Goal: Transaction & Acquisition: Purchase product/service

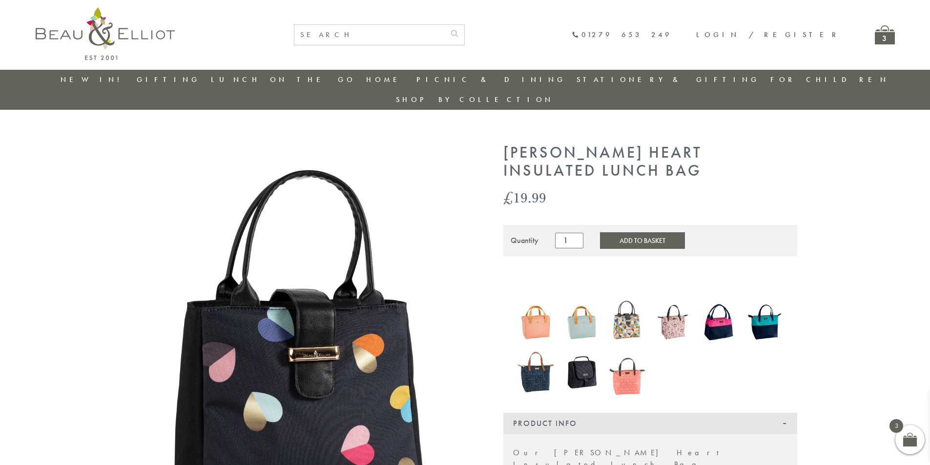
scroll to position [0, 0]
click at [880, 32] on div "3" at bounding box center [884, 34] width 20 height 19
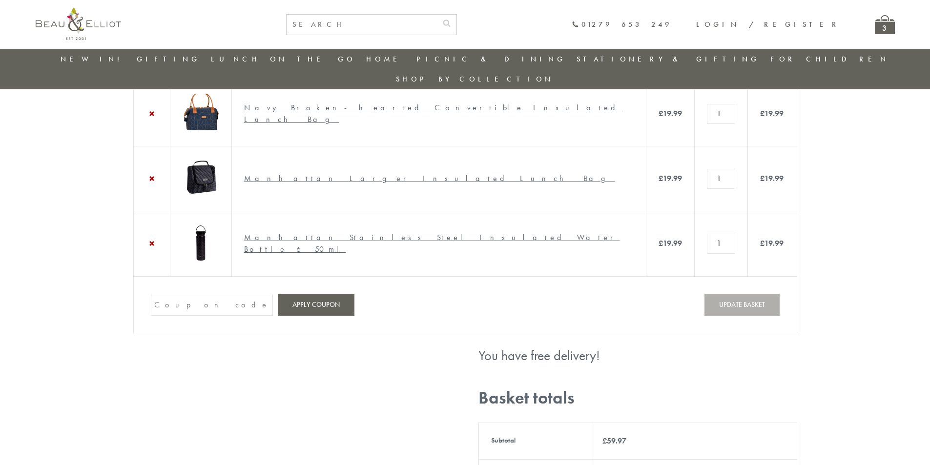
scroll to position [77, 0]
click at [151, 250] on link "×" at bounding box center [152, 244] width 12 height 12
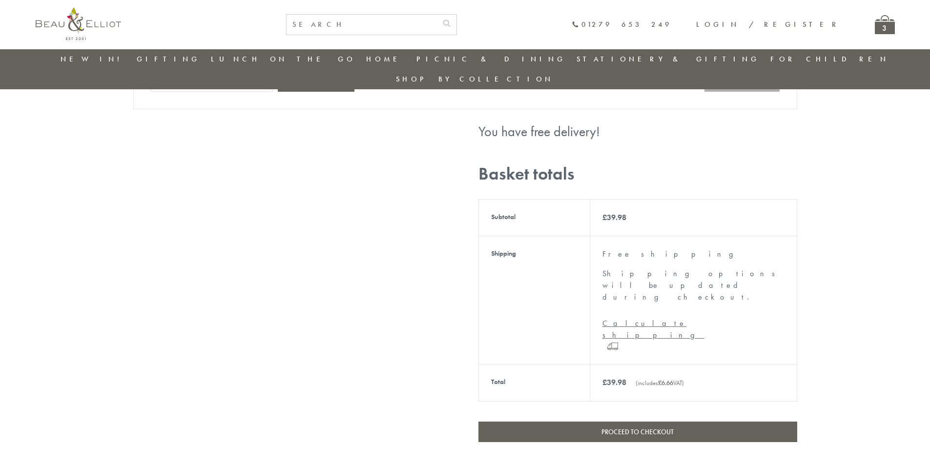
scroll to position [299, 0]
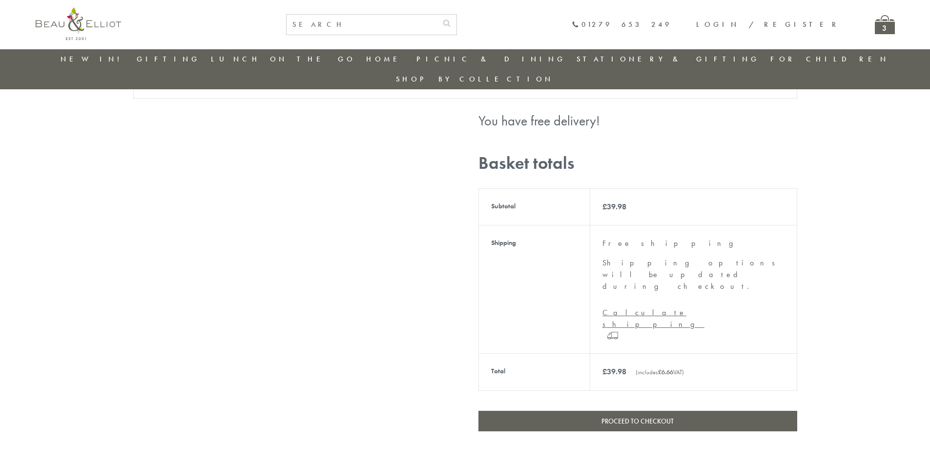
click at [645, 411] on link "Proceed to checkout" at bounding box center [637, 421] width 319 height 20
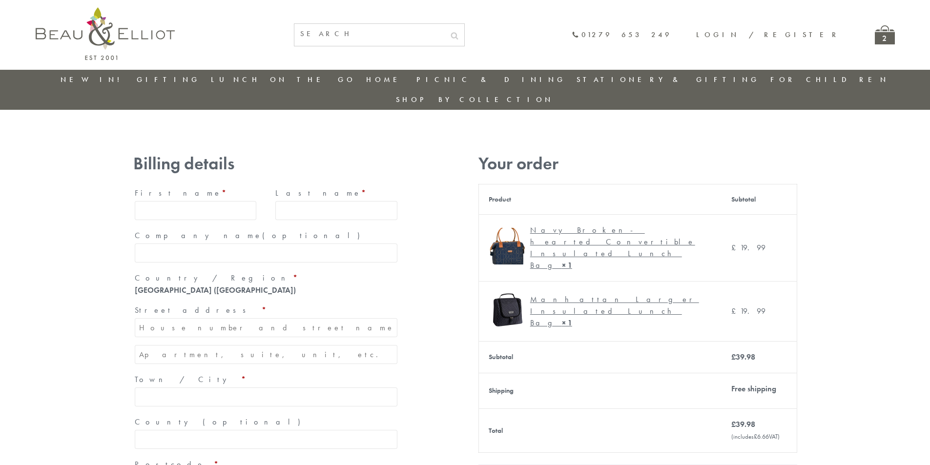
click at [160, 201] on input "First name *" at bounding box center [196, 210] width 122 height 19
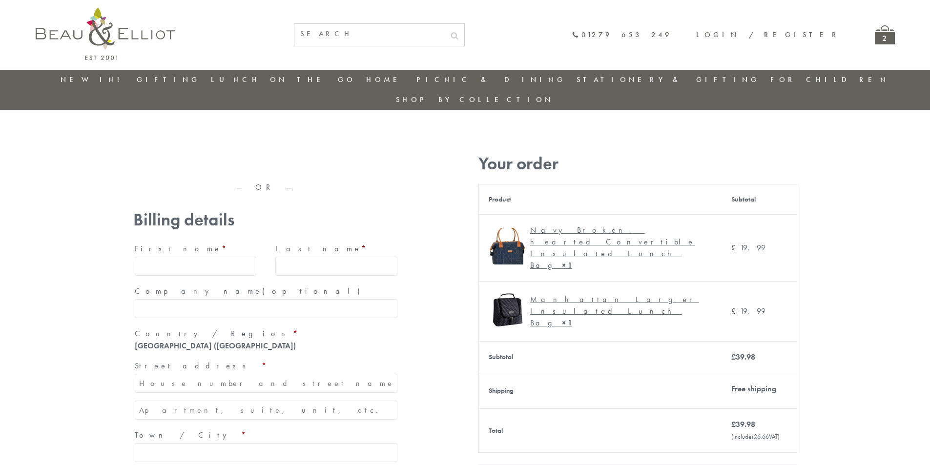
type input "Katharine"
type input "Clark"
type input "[STREET_ADDRESS]"
type input "[GEOGRAPHIC_DATA]"
type input "County"
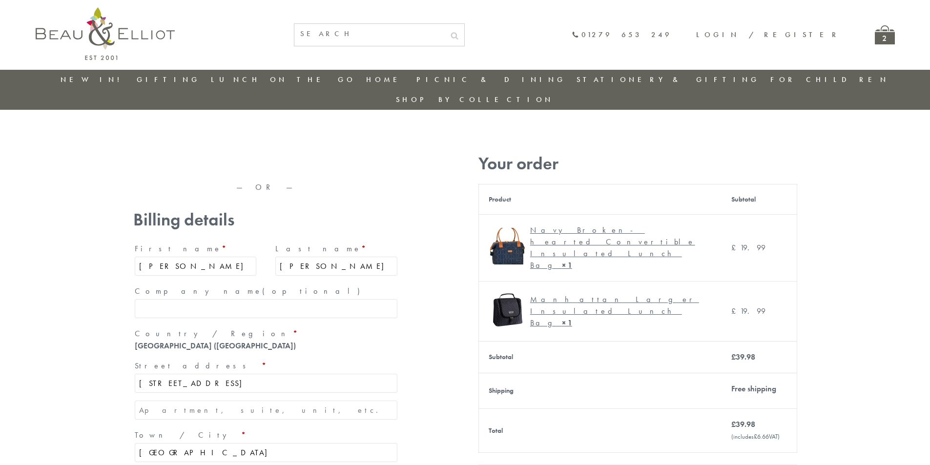
type input "OX2 8DH"
type input "+447990526050"
type input "katharinesummertown@gmail.com"
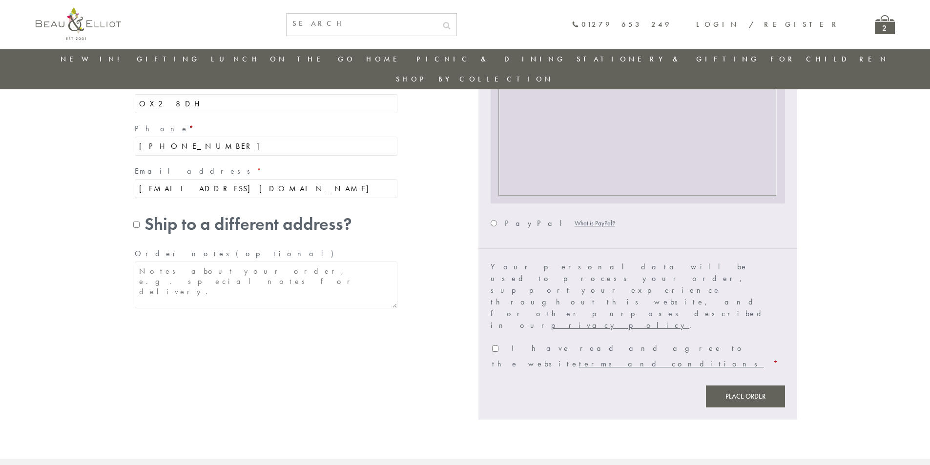
scroll to position [419, 0]
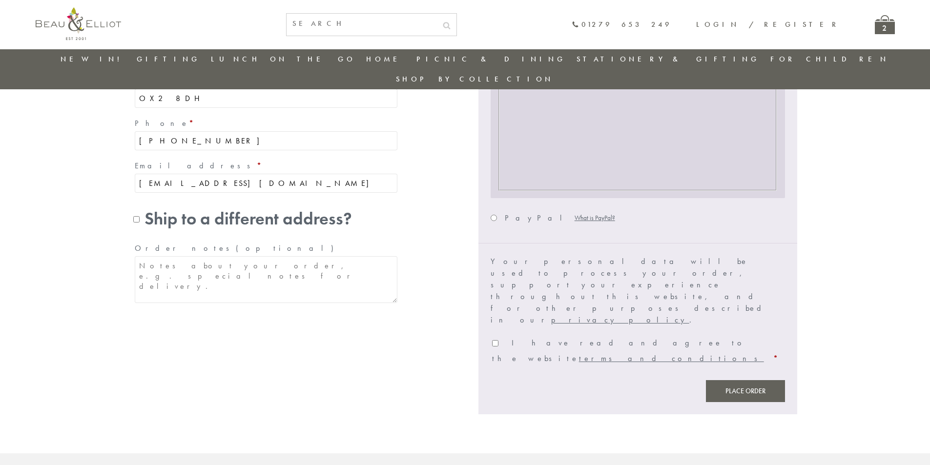
click at [494, 340] on input "I have read and agree to the website terms and conditions *" at bounding box center [495, 343] width 6 height 6
checkbox input "true"
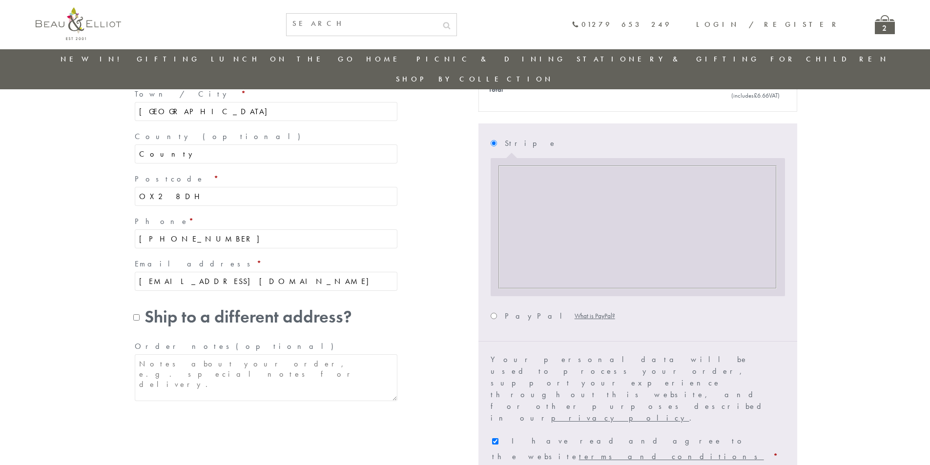
scroll to position [320, 0]
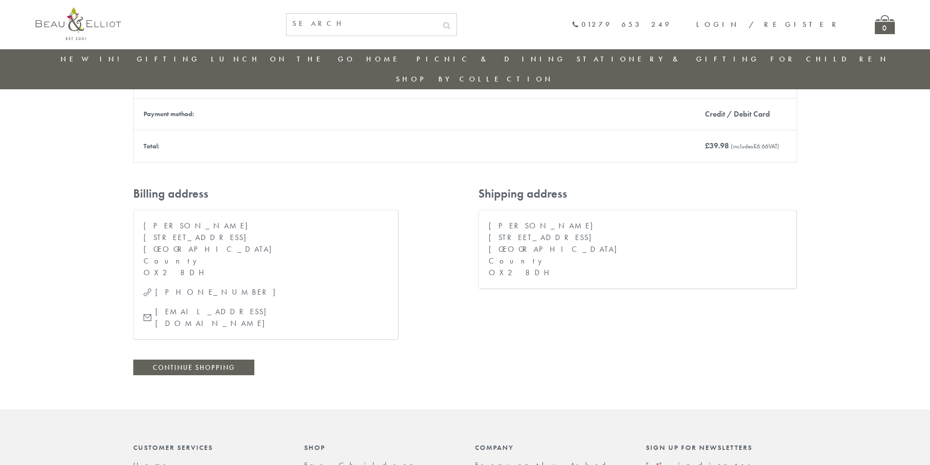
scroll to position [272, 0]
click at [236, 359] on link "Continue shopping" at bounding box center [193, 367] width 121 height 16
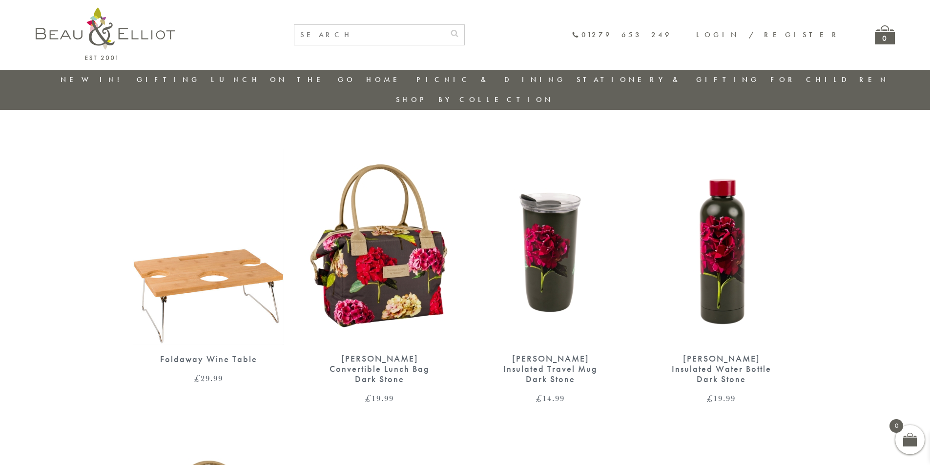
click at [719, 233] on img at bounding box center [721, 246] width 151 height 195
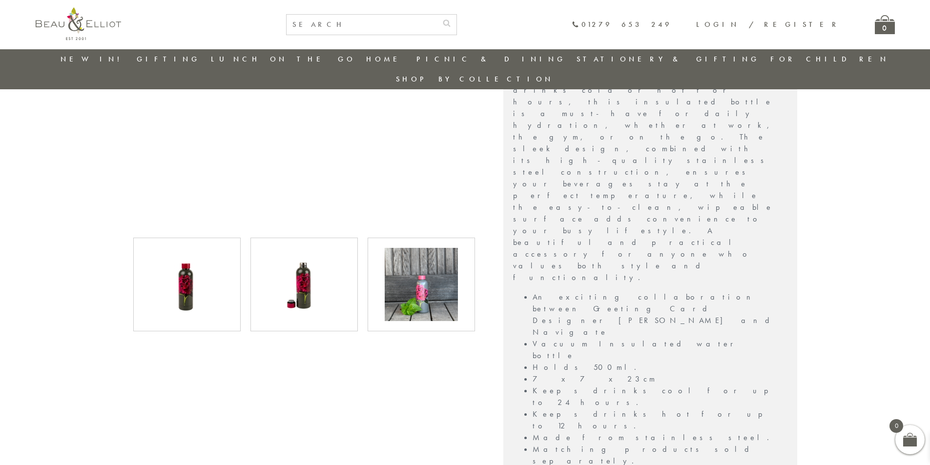
scroll to position [419, 0]
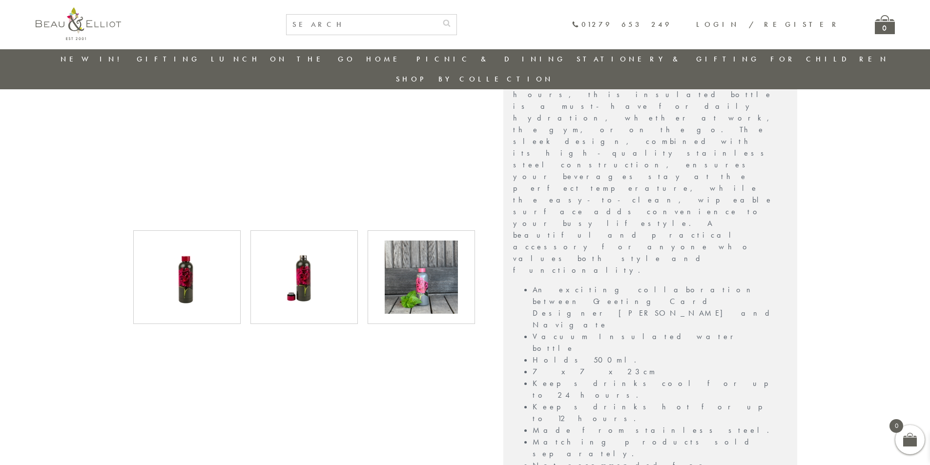
click at [421, 270] on img at bounding box center [421, 277] width 73 height 73
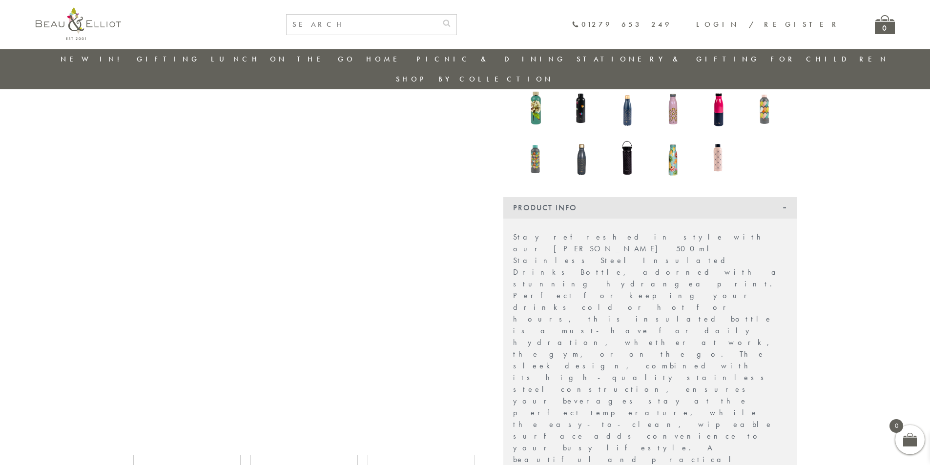
scroll to position [175, 0]
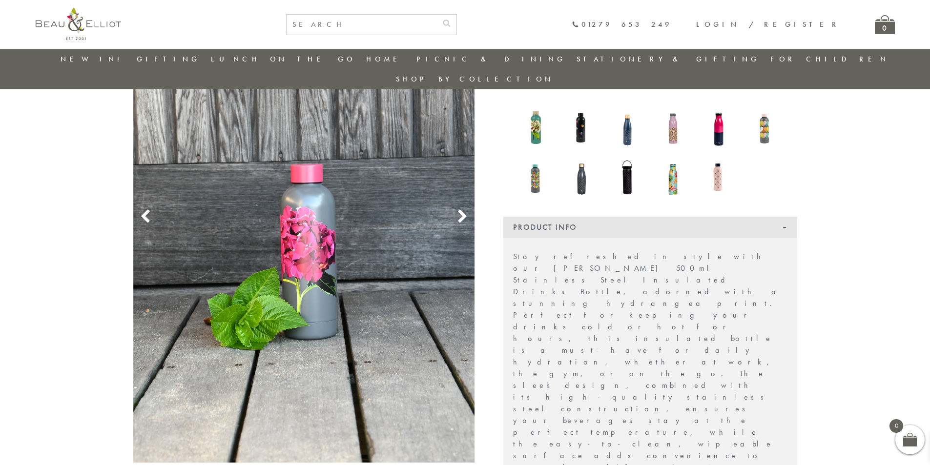
click at [463, 209] on icon at bounding box center [462, 216] width 15 height 15
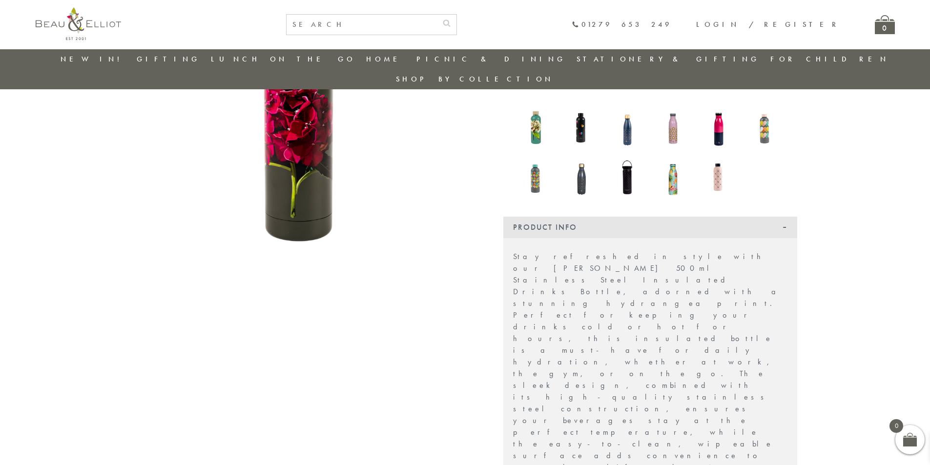
click at [463, 209] on icon at bounding box center [462, 216] width 15 height 15
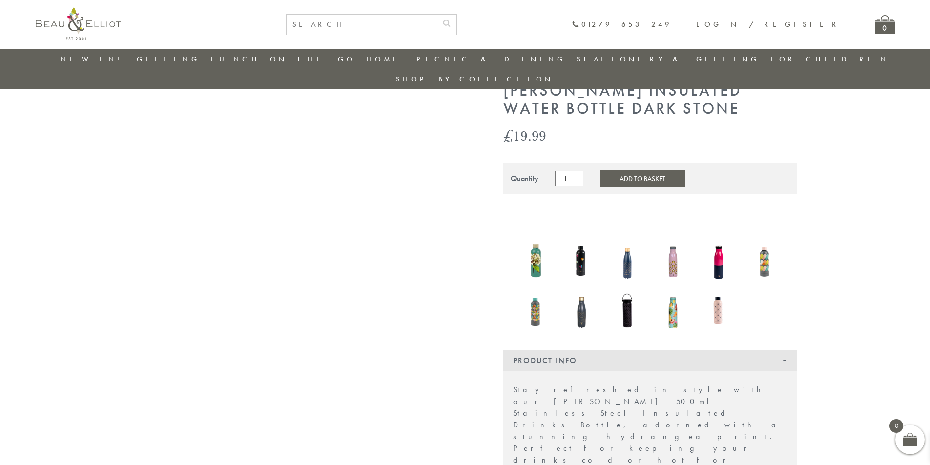
scroll to position [28, 0]
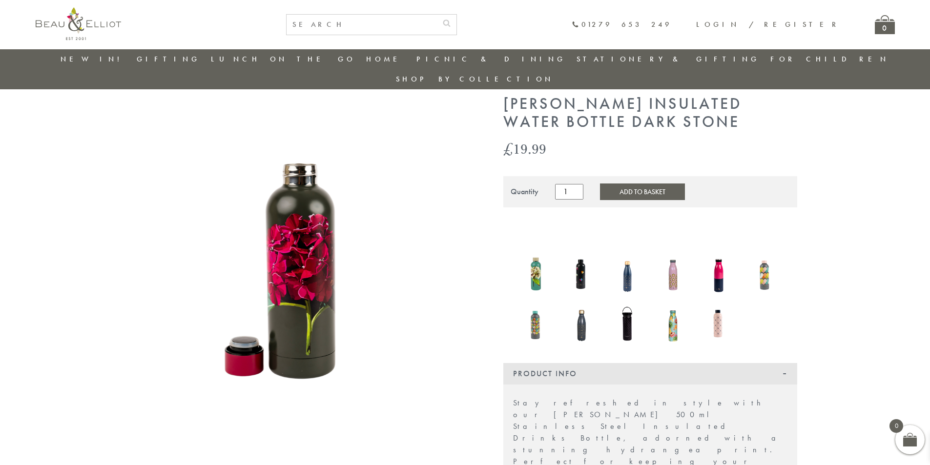
click at [530, 300] on img at bounding box center [536, 323] width 36 height 47
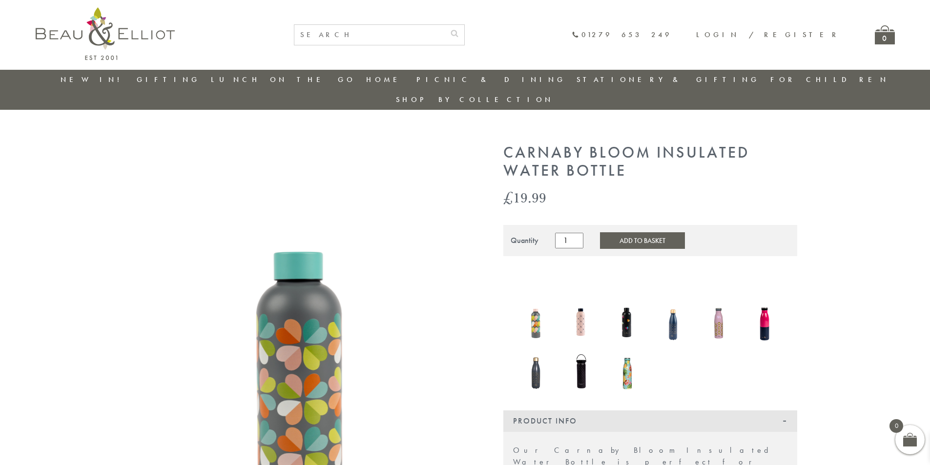
click at [629, 356] on img at bounding box center [627, 370] width 36 height 47
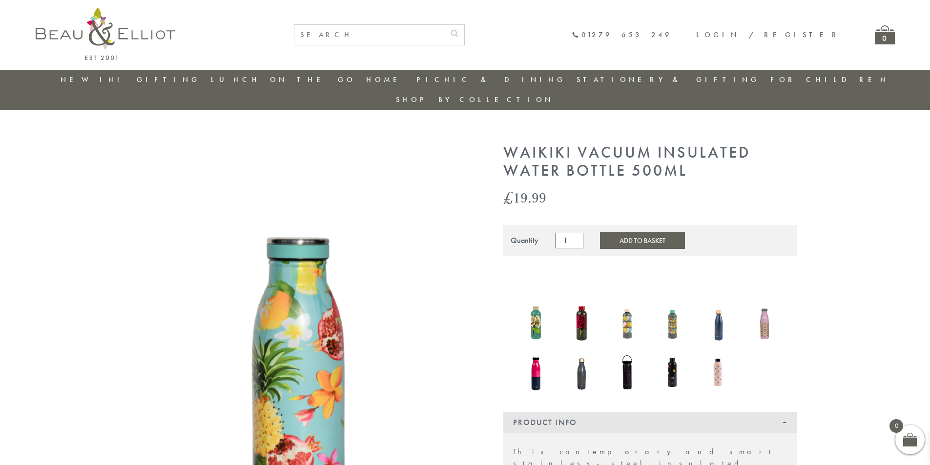
click at [595, 79] on link "Stationery & Gifting" at bounding box center [667, 80] width 183 height 10
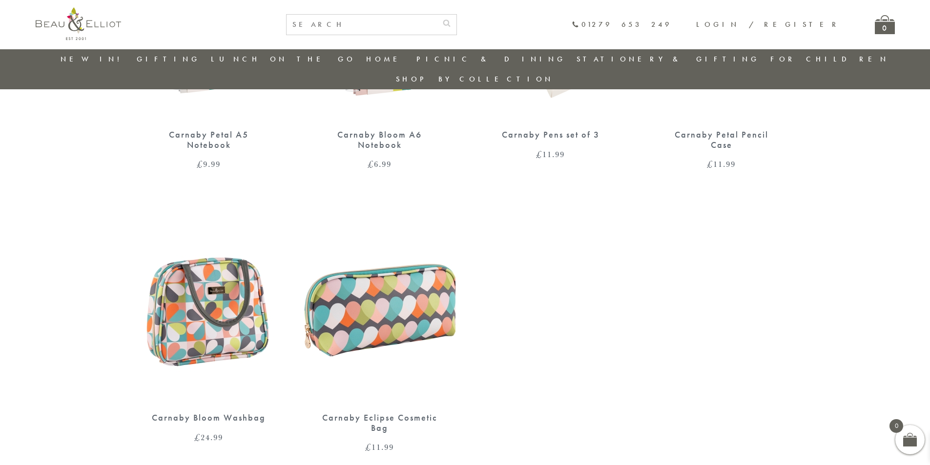
scroll to position [809, 0]
click at [214, 261] on img at bounding box center [208, 304] width 151 height 195
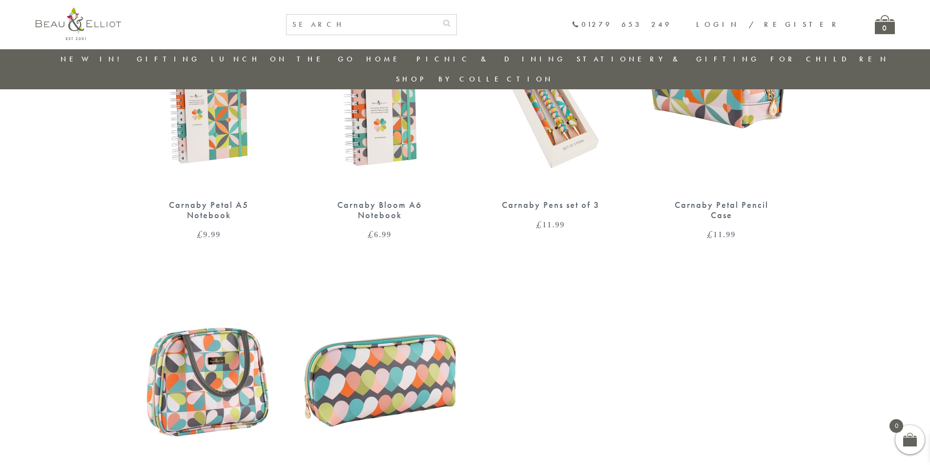
scroll to position [858, 0]
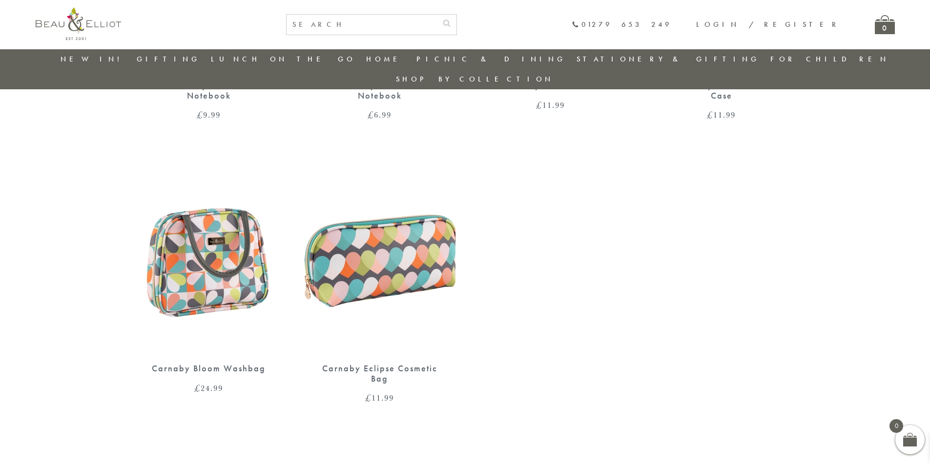
click at [425, 252] on img at bounding box center [379, 256] width 151 height 195
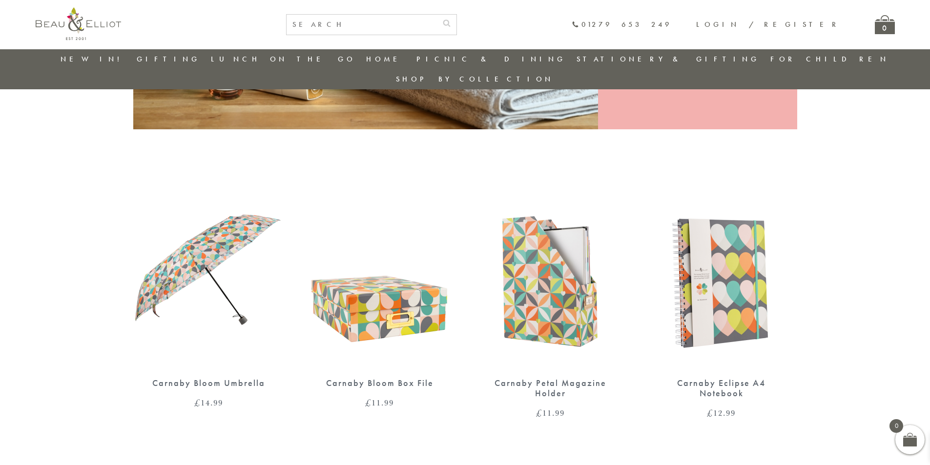
scroll to position [272, 0]
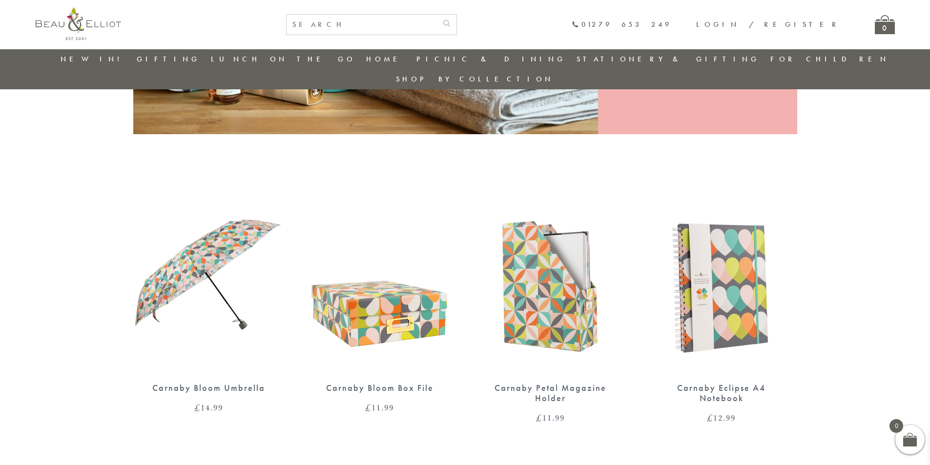
click at [218, 212] on img at bounding box center [208, 275] width 151 height 195
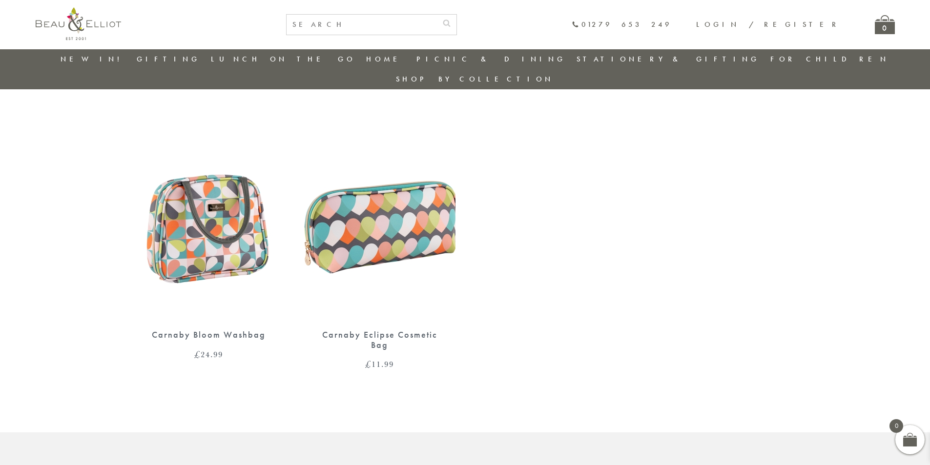
scroll to position [907, 0]
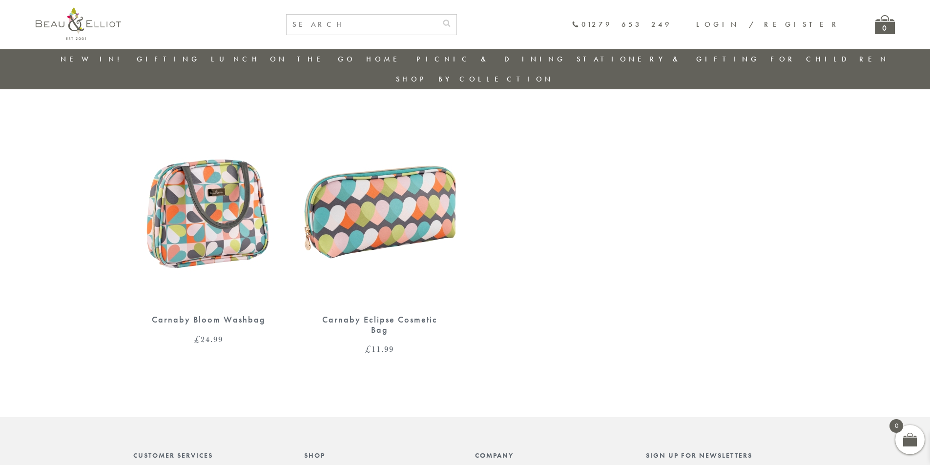
click at [233, 163] on img at bounding box center [208, 207] width 151 height 195
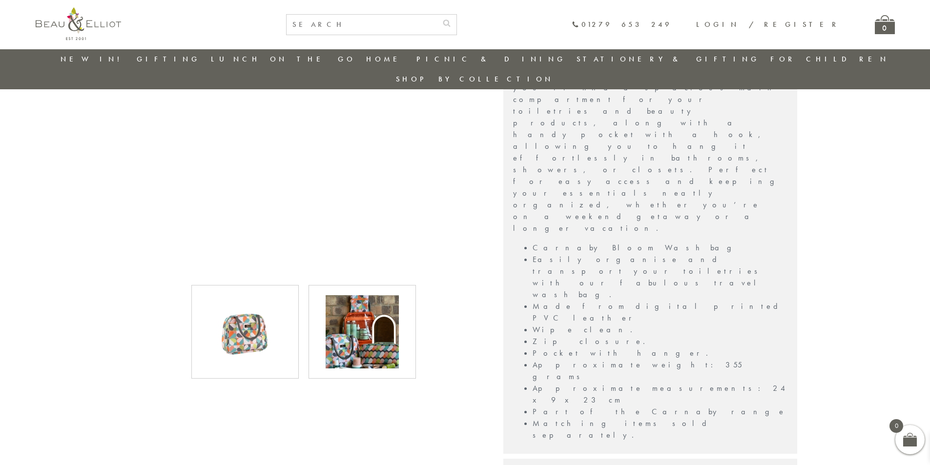
scroll to position [370, 0]
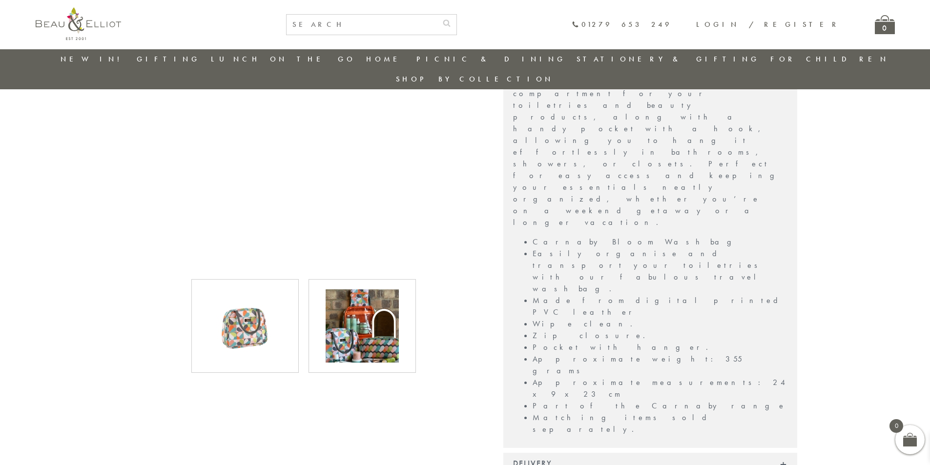
click at [338, 303] on img at bounding box center [361, 325] width 73 height 73
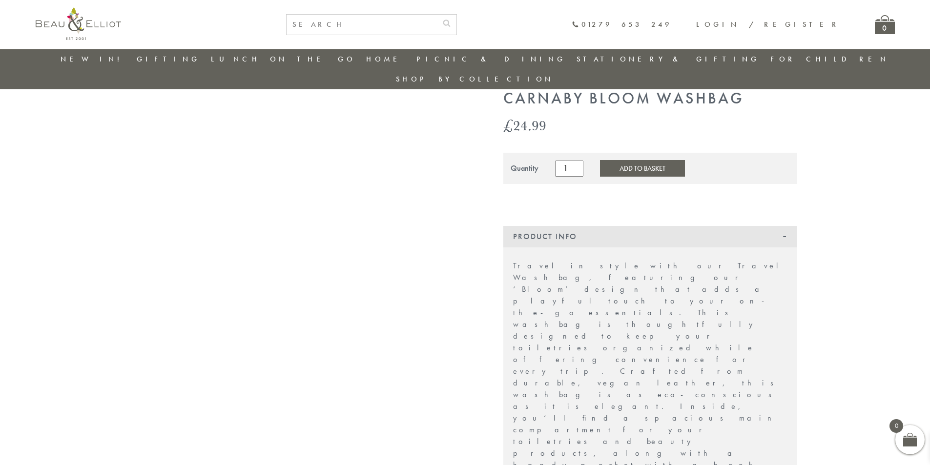
scroll to position [28, 0]
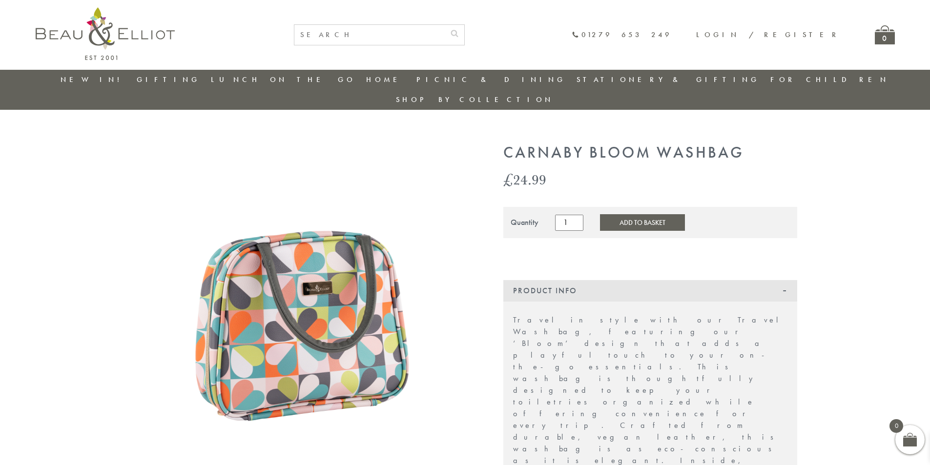
click at [629, 214] on button "Add to Basket" at bounding box center [642, 222] width 85 height 17
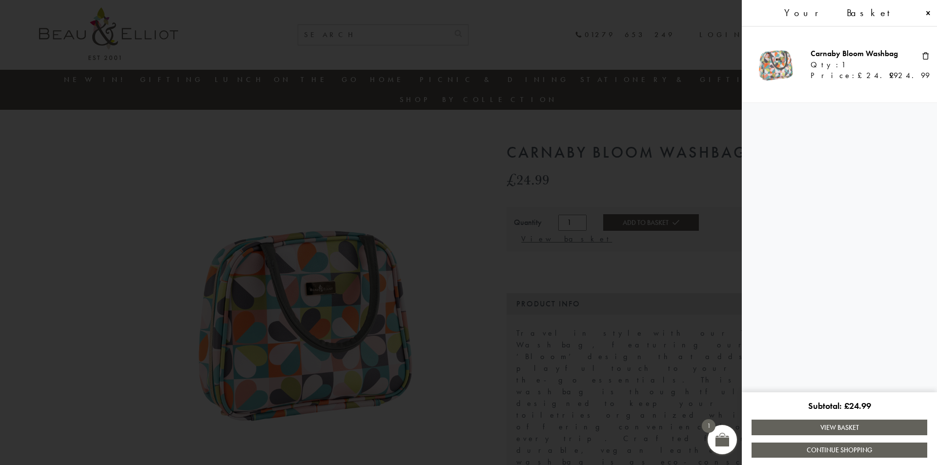
click at [404, 163] on span at bounding box center [468, 232] width 937 height 465
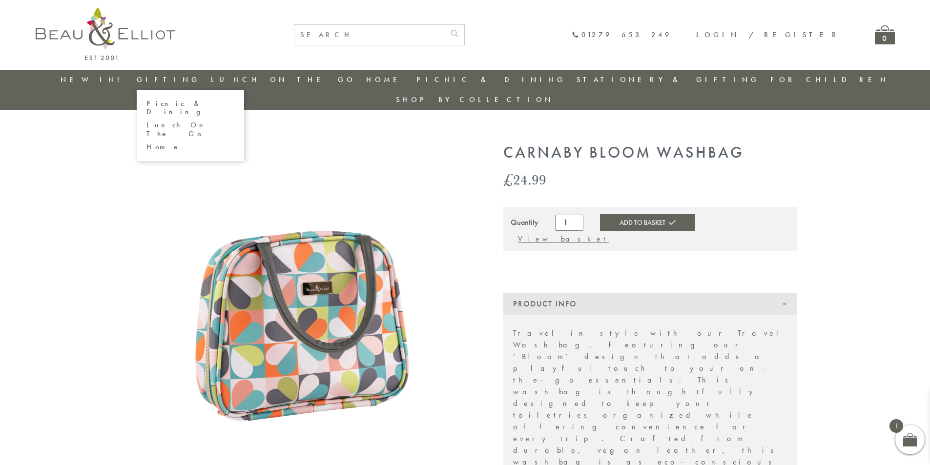
click at [181, 81] on link "Gifting" at bounding box center [168, 80] width 63 height 10
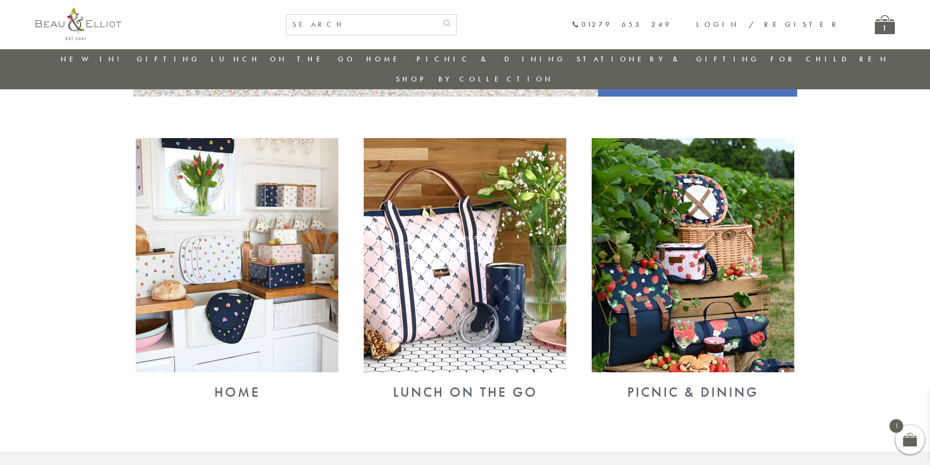
scroll to position [370, 0]
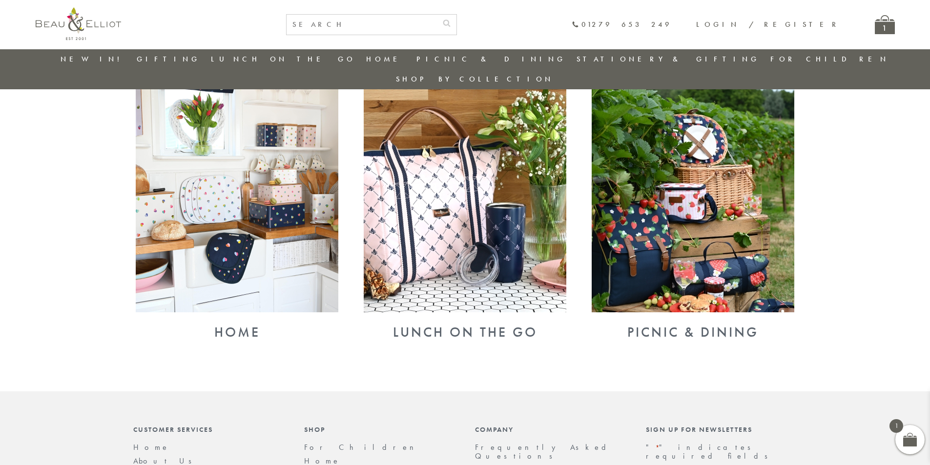
click at [283, 150] on img at bounding box center [237, 195] width 203 height 234
click at [472, 202] on img at bounding box center [465, 195] width 203 height 234
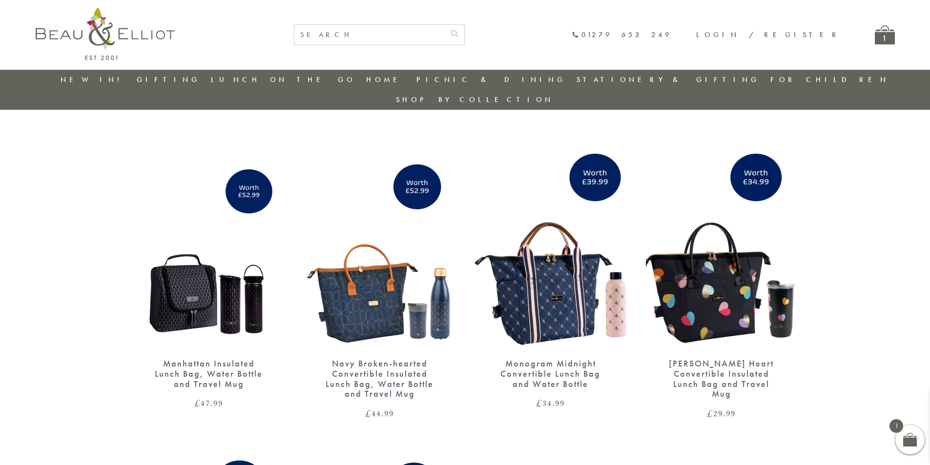
click at [707, 256] on img at bounding box center [721, 251] width 151 height 195
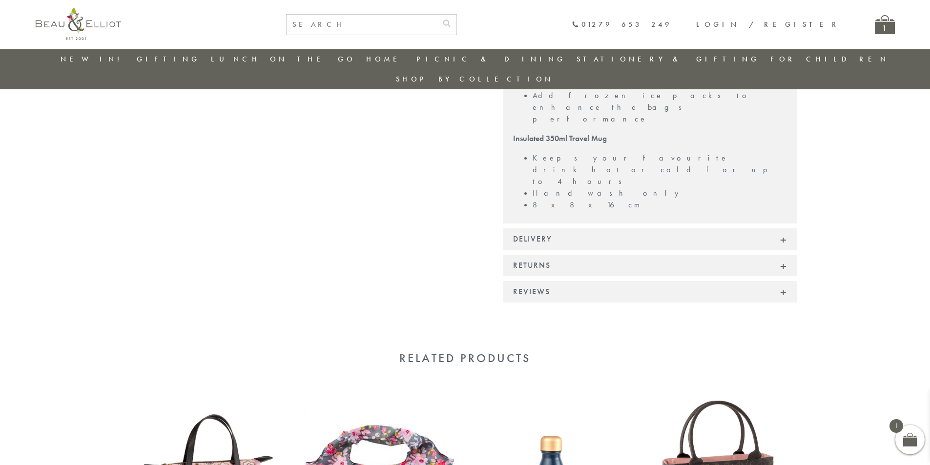
scroll to position [467, 0]
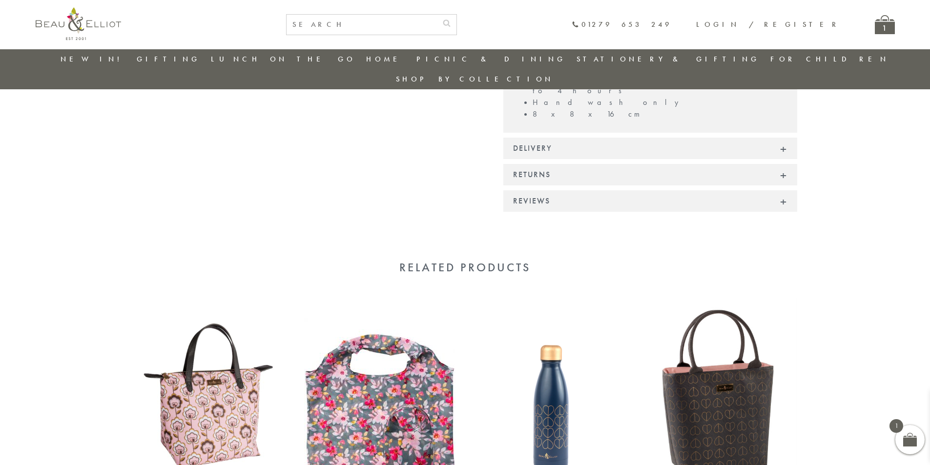
click at [244, 298] on img at bounding box center [208, 395] width 151 height 195
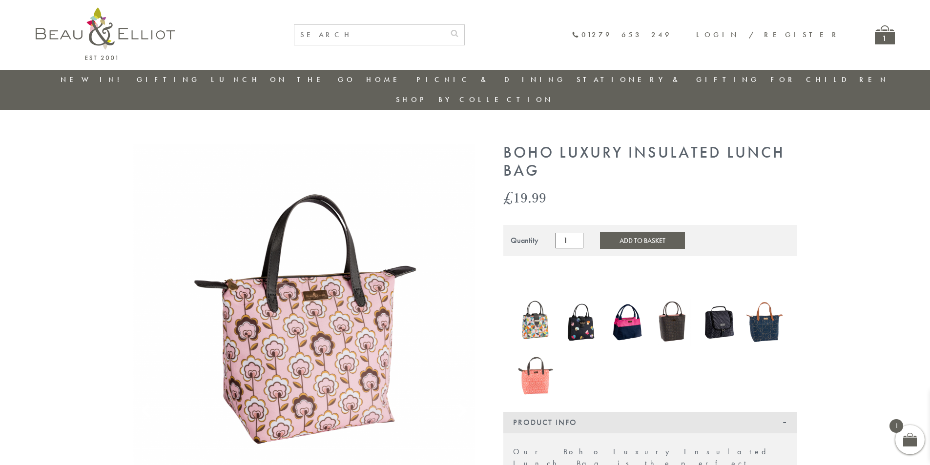
click at [614, 306] on img at bounding box center [627, 322] width 36 height 47
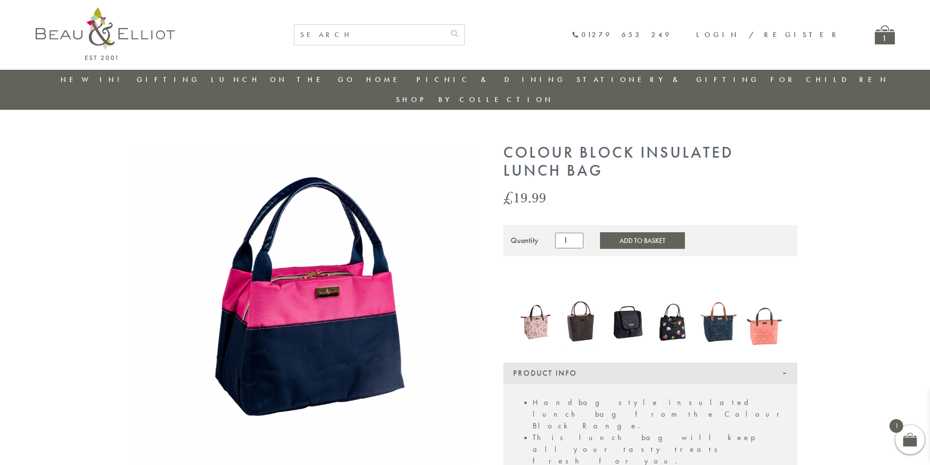
click at [773, 310] on img at bounding box center [764, 322] width 36 height 47
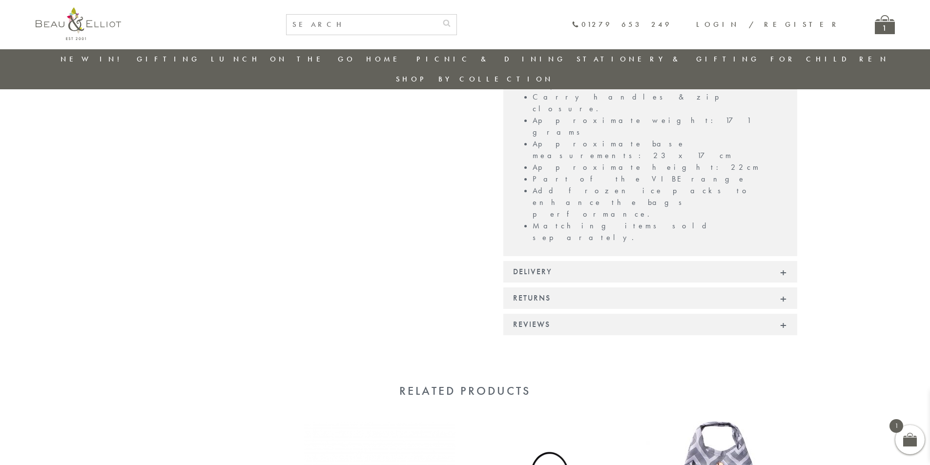
scroll to position [565, 0]
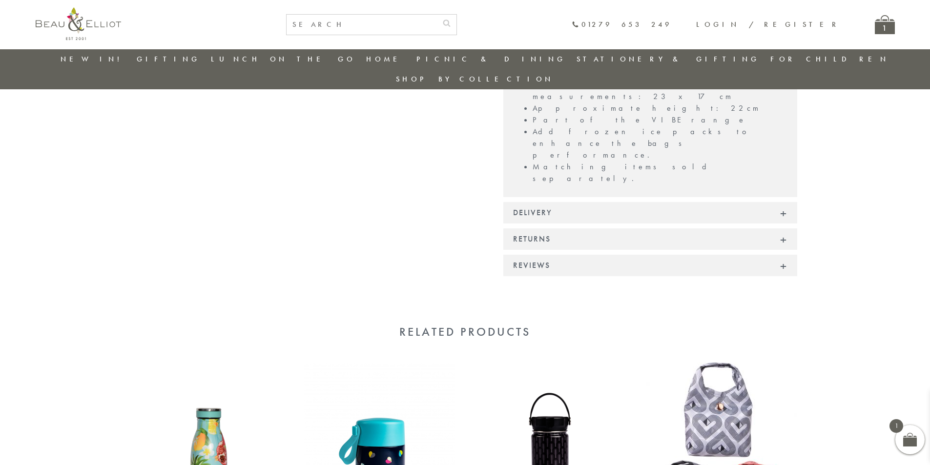
click at [731, 363] on img at bounding box center [721, 460] width 151 height 195
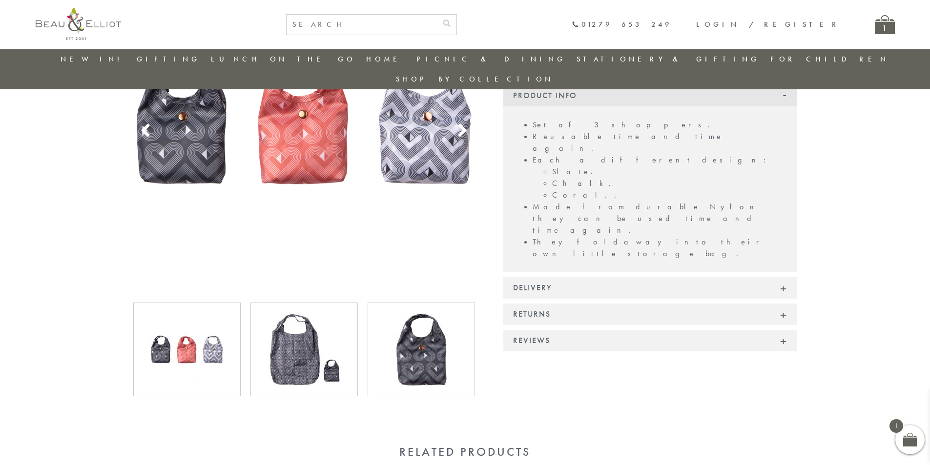
scroll to position [174, 0]
click at [295, 323] on img at bounding box center [303, 349] width 73 height 73
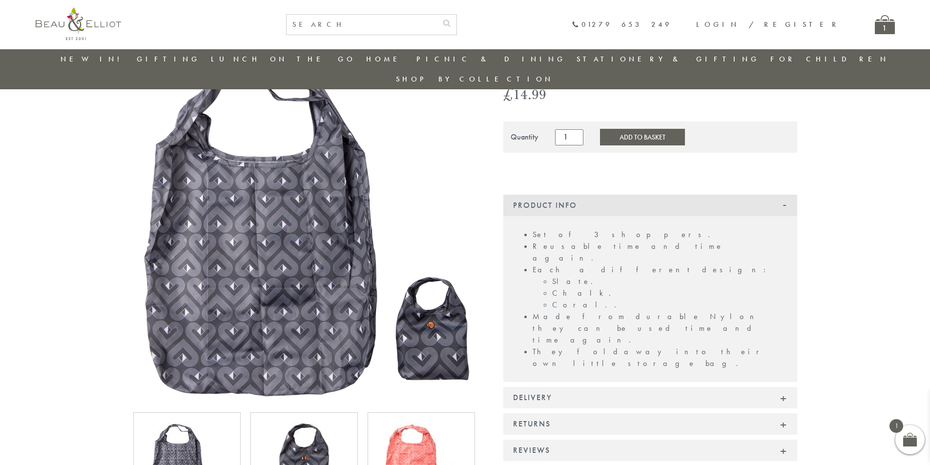
scroll to position [28, 0]
